Goal: Task Accomplishment & Management: Manage account settings

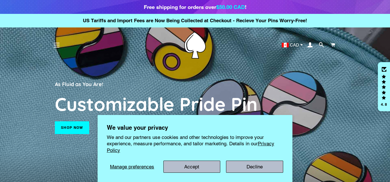
click at [293, 49] on div "CAD AUD CAD NZD GBP USD" at bounding box center [293, 46] width 26 height 8
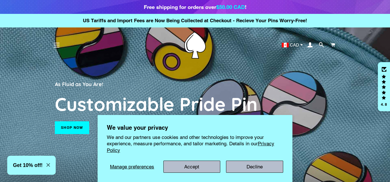
click at [295, 44] on span "CAD" at bounding box center [294, 45] width 9 height 4
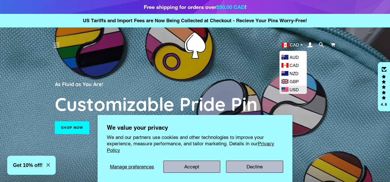
click at [293, 90] on span "USD" at bounding box center [294, 89] width 9 height 5
